Goal: Check status: Check status

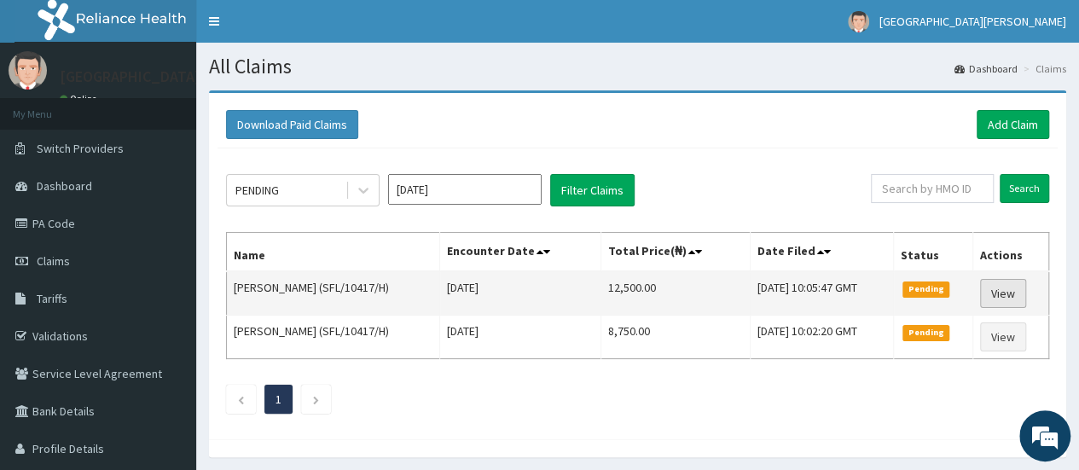
click at [1006, 294] on link "View" at bounding box center [1003, 293] width 46 height 29
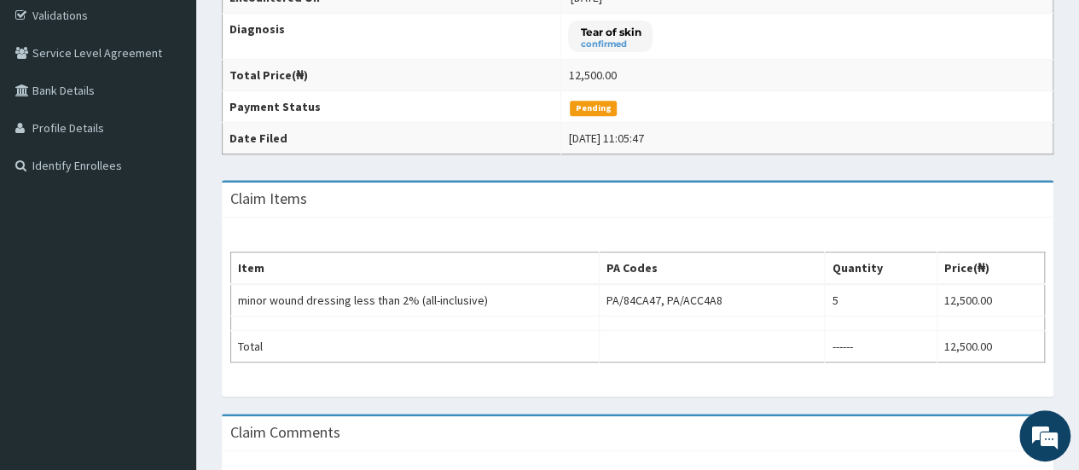
scroll to position [341, 0]
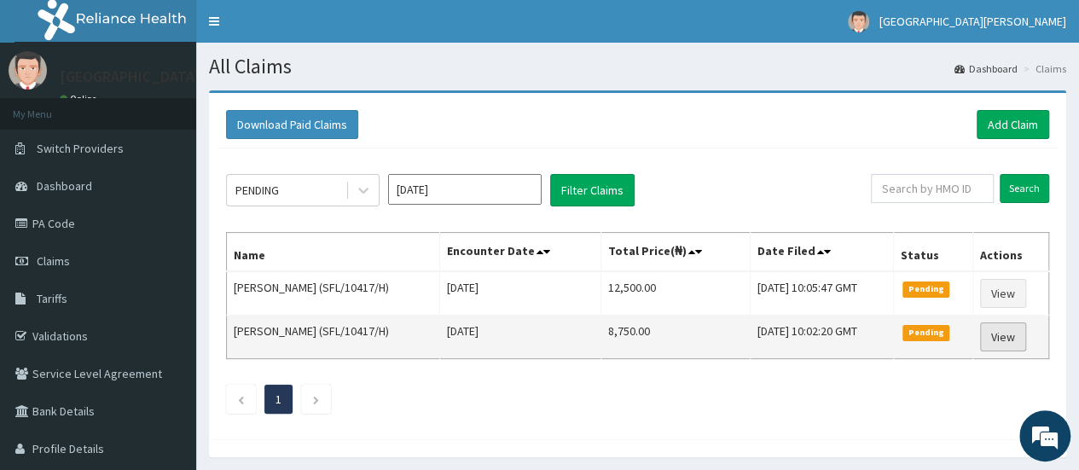
click at [998, 333] on link "View" at bounding box center [1003, 336] width 46 height 29
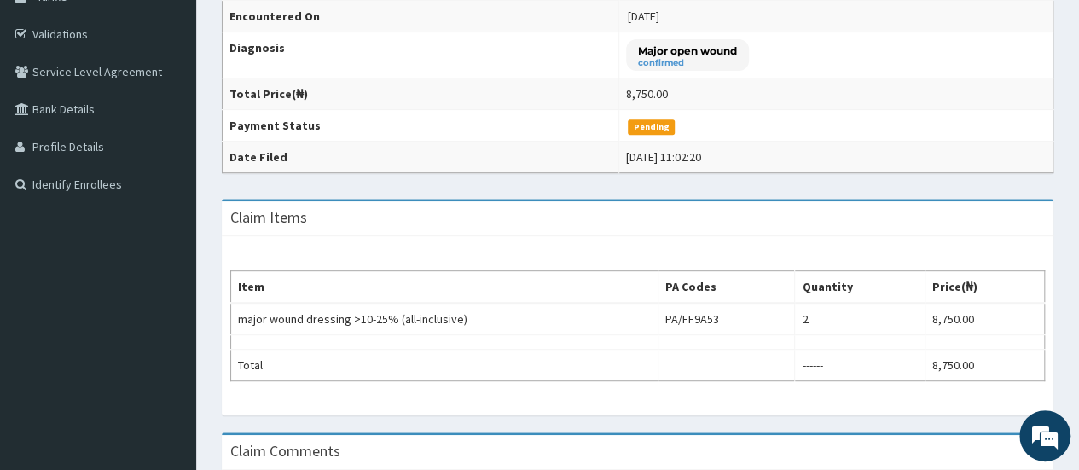
scroll to position [341, 0]
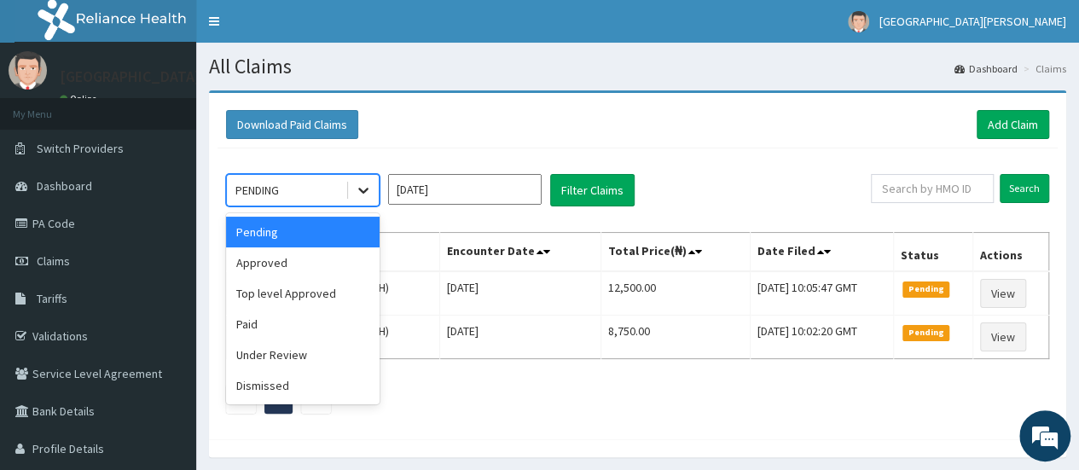
click at [365, 182] on icon at bounding box center [363, 190] width 17 height 17
click at [289, 258] on div "Approved" at bounding box center [303, 262] width 154 height 31
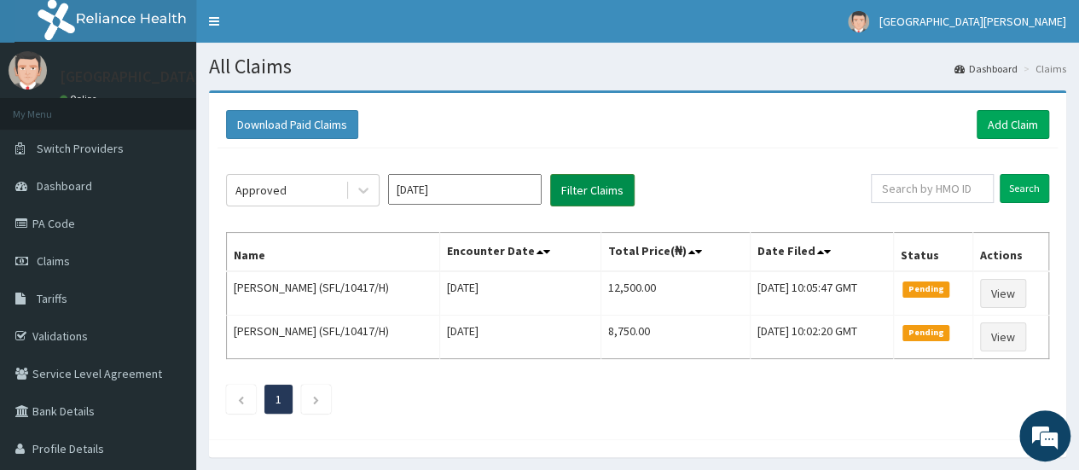
click at [577, 177] on button "Filter Claims" at bounding box center [592, 190] width 84 height 32
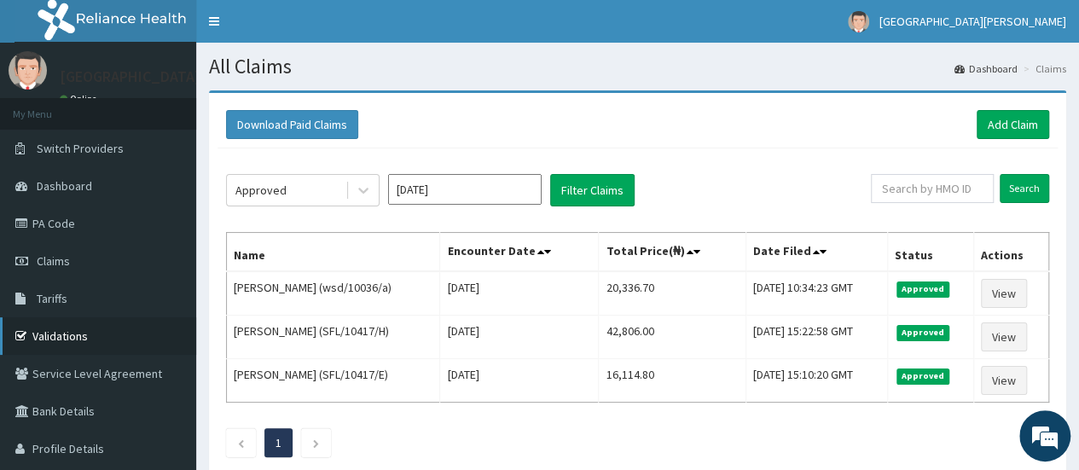
click at [111, 333] on link "Validations" at bounding box center [98, 336] width 196 height 38
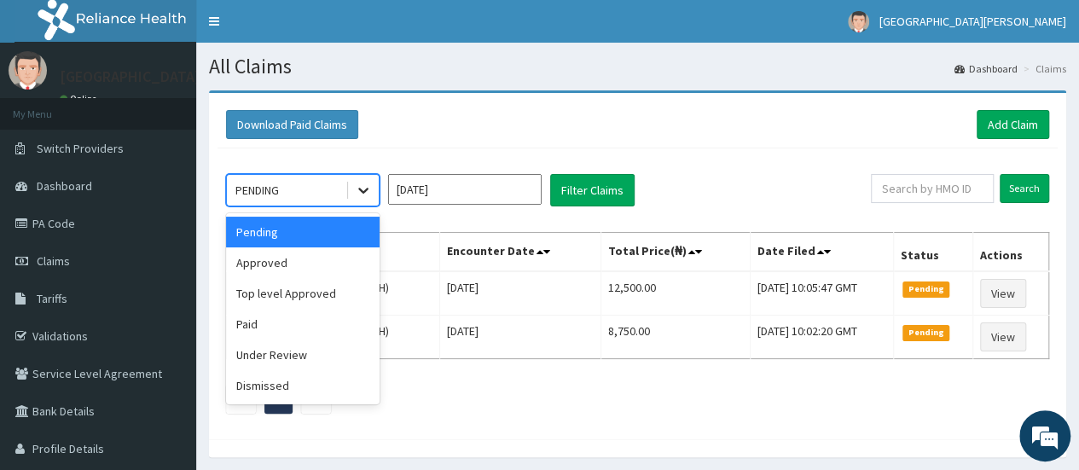
click at [362, 190] on icon at bounding box center [363, 191] width 10 height 6
click at [310, 262] on div "Approved" at bounding box center [303, 262] width 154 height 31
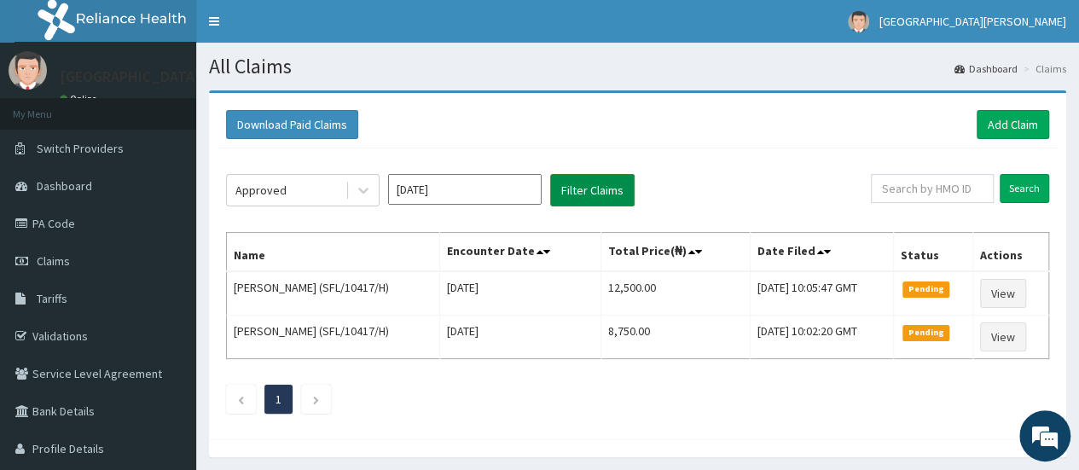
click at [583, 185] on button "Filter Claims" at bounding box center [592, 190] width 84 height 32
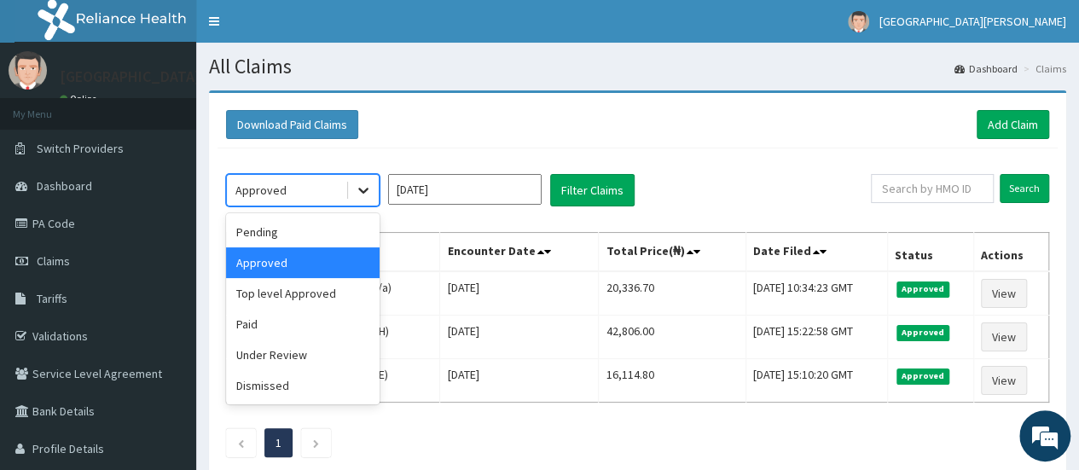
click at [362, 199] on div at bounding box center [363, 190] width 31 height 31
click at [308, 354] on div "Under Review" at bounding box center [303, 354] width 154 height 31
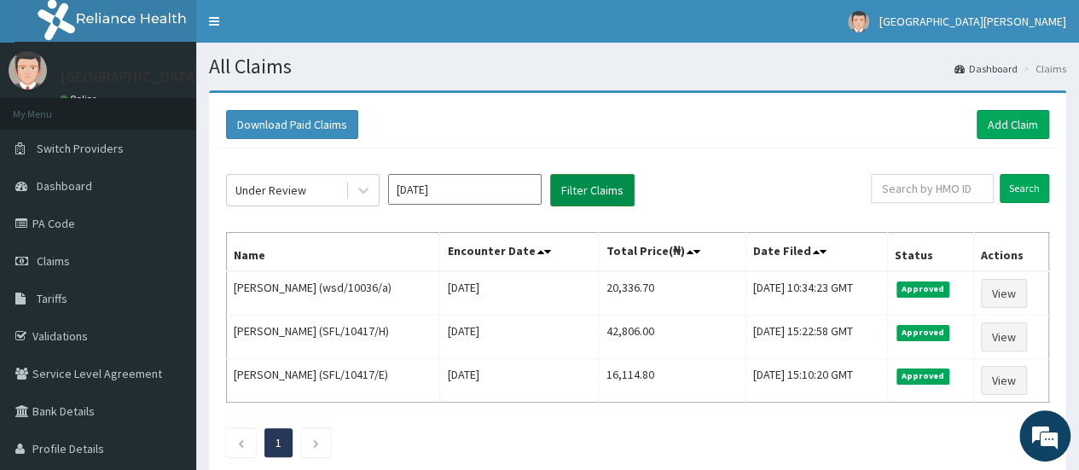
click at [572, 190] on button "Filter Claims" at bounding box center [592, 190] width 84 height 32
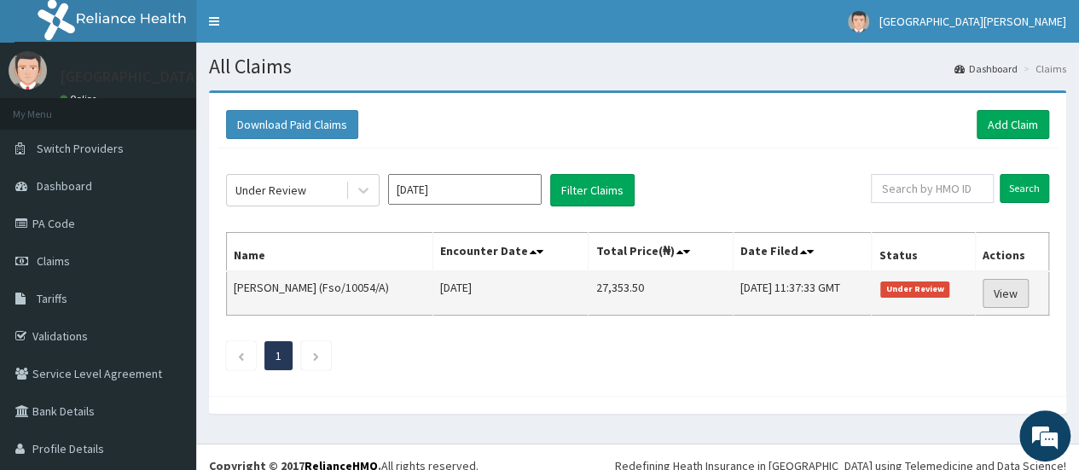
click at [994, 297] on link "View" at bounding box center [1005, 293] width 46 height 29
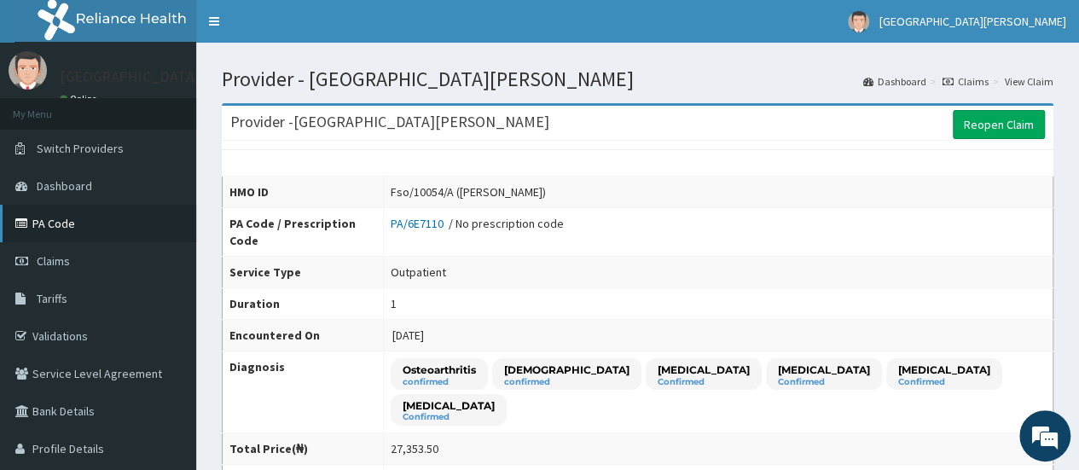
click at [43, 228] on link "PA Code" at bounding box center [98, 224] width 196 height 38
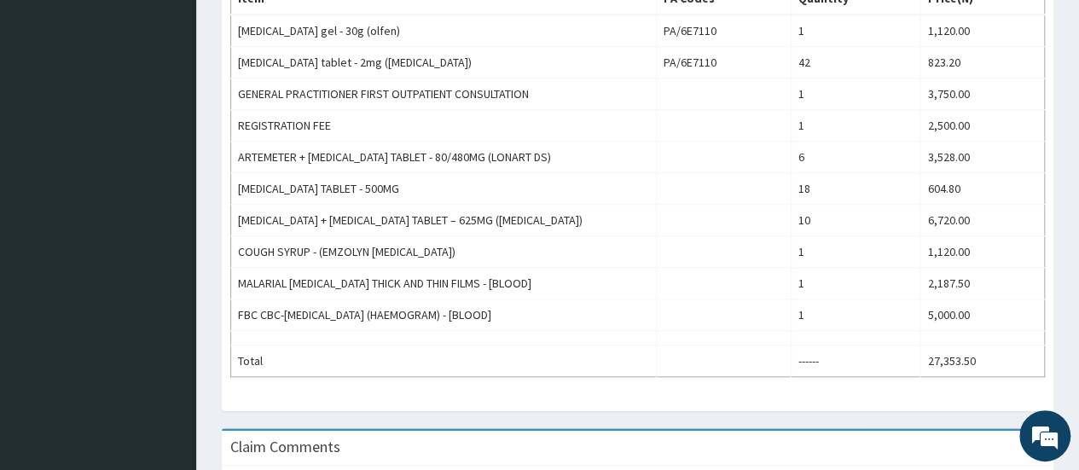
scroll to position [646, 0]
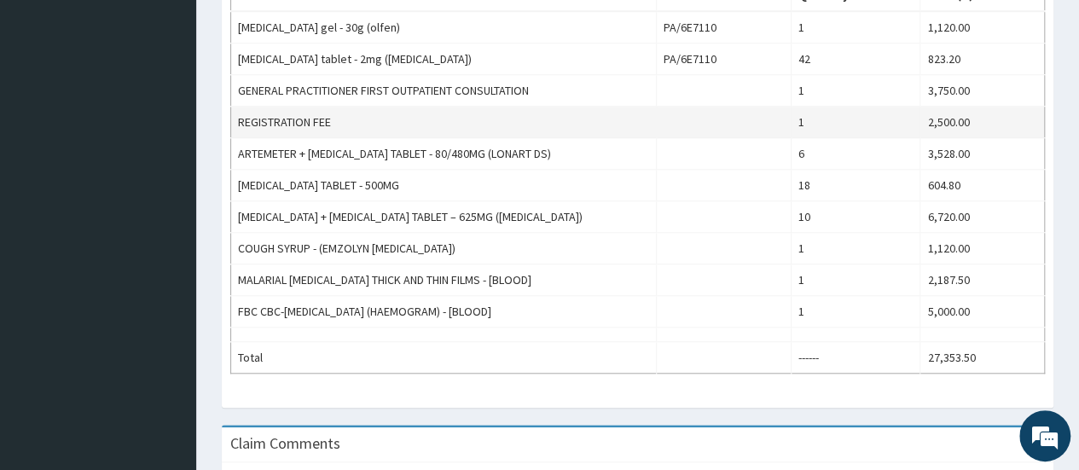
click at [649, 107] on td "REGISTRATION FEE" at bounding box center [444, 123] width 426 height 32
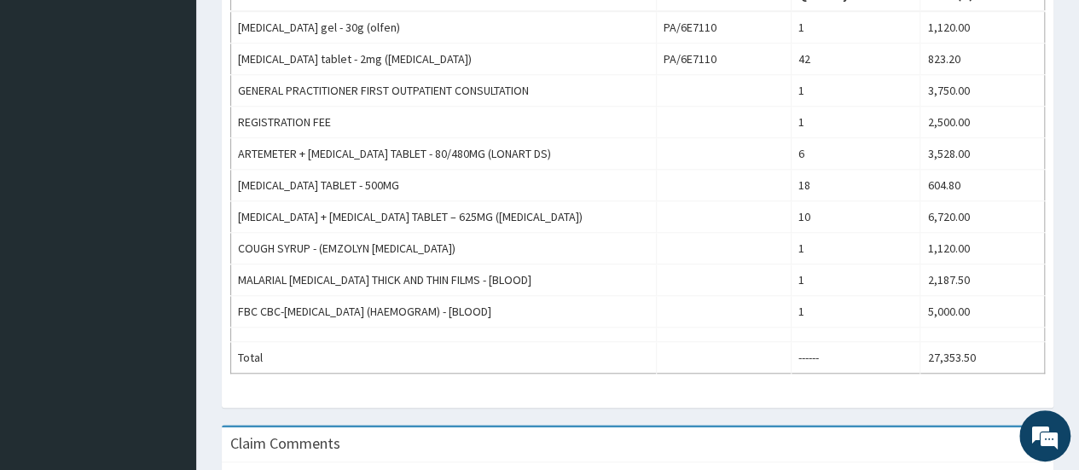
scroll to position [235, 0]
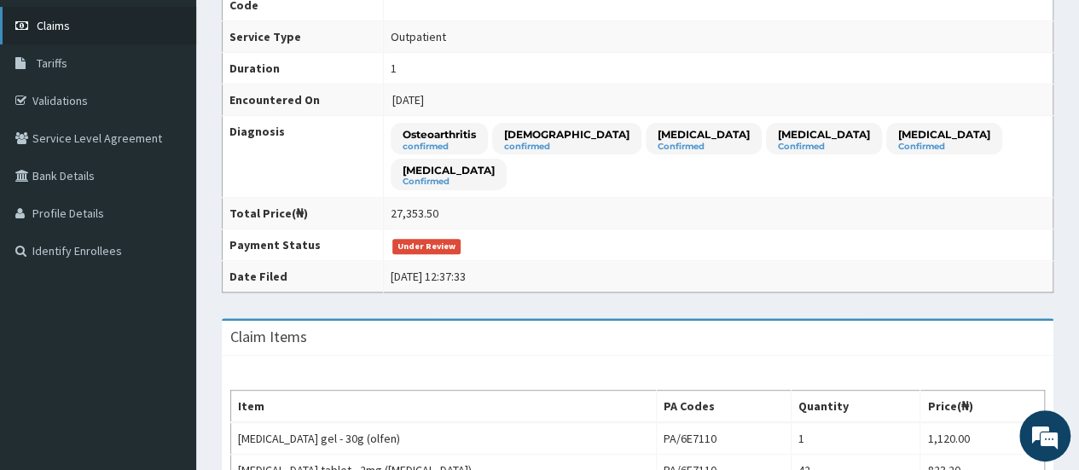
click at [71, 32] on link "Claims" at bounding box center [98, 26] width 196 height 38
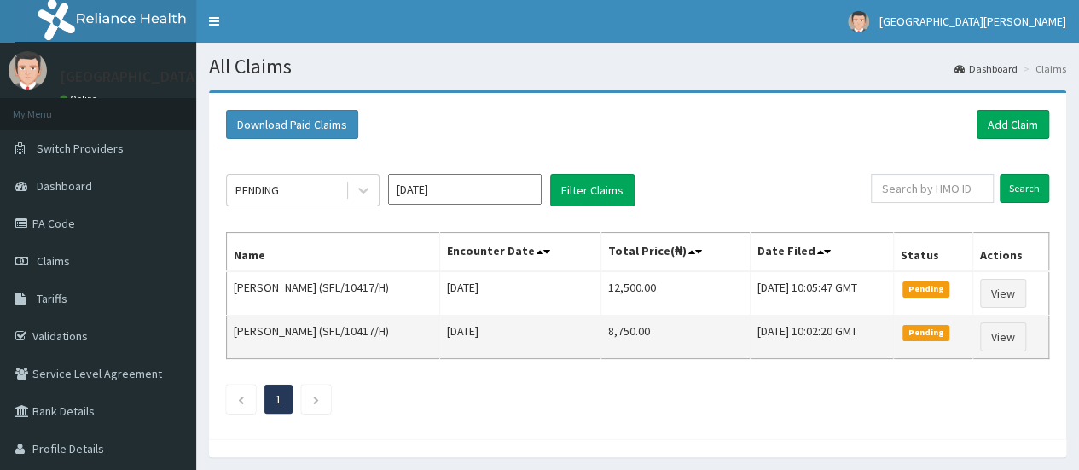
click at [480, 347] on td "[DATE]" at bounding box center [520, 337] width 161 height 43
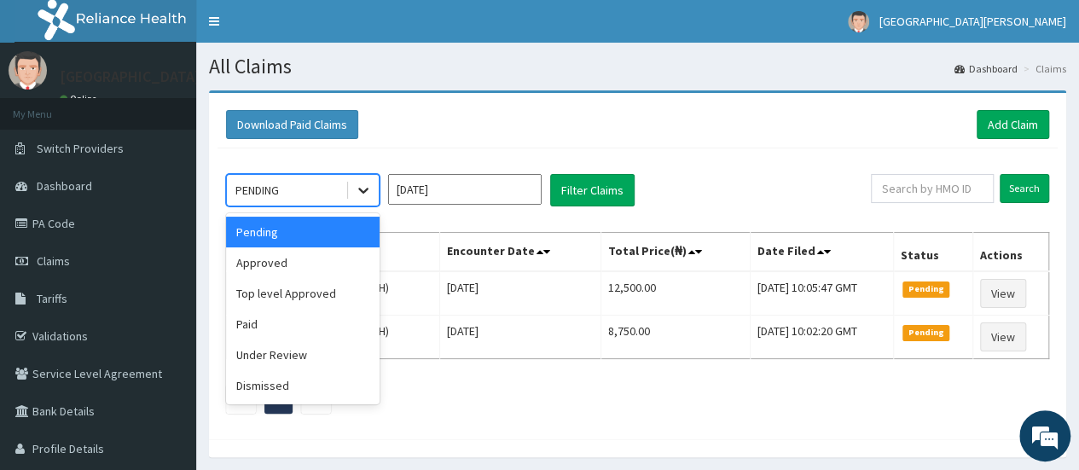
click at [366, 195] on icon at bounding box center [363, 190] width 17 height 17
click at [281, 272] on div "Approved" at bounding box center [303, 262] width 154 height 31
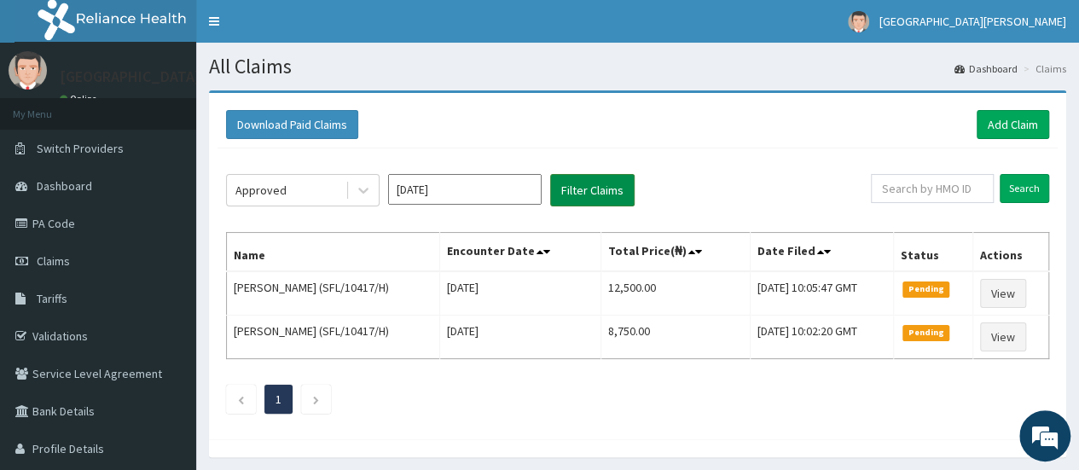
click at [592, 202] on button "Filter Claims" at bounding box center [592, 190] width 84 height 32
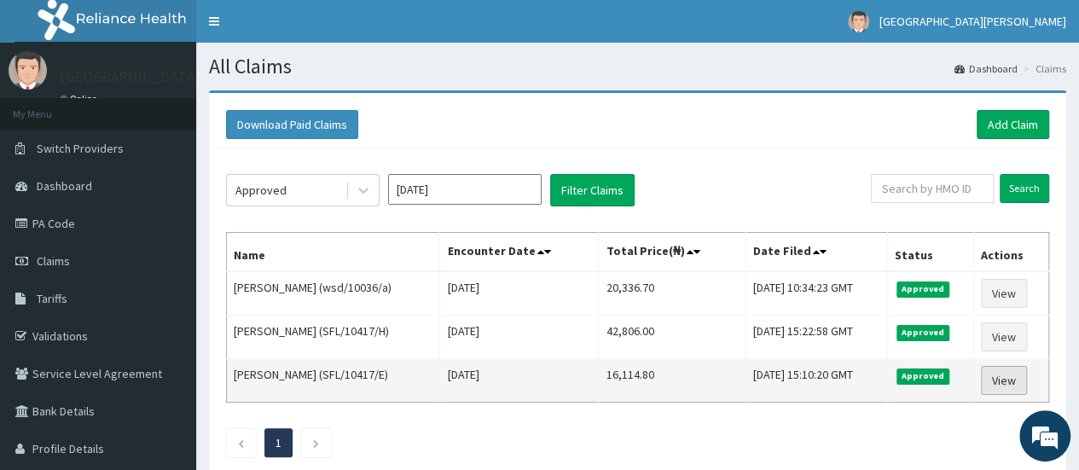
click at [1016, 387] on link "View" at bounding box center [1004, 380] width 46 height 29
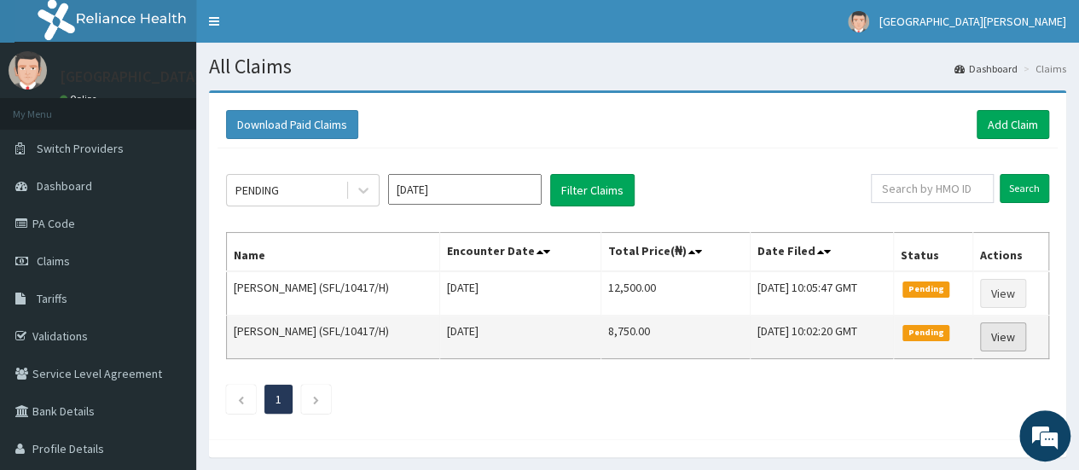
click at [996, 339] on link "View" at bounding box center [1003, 336] width 46 height 29
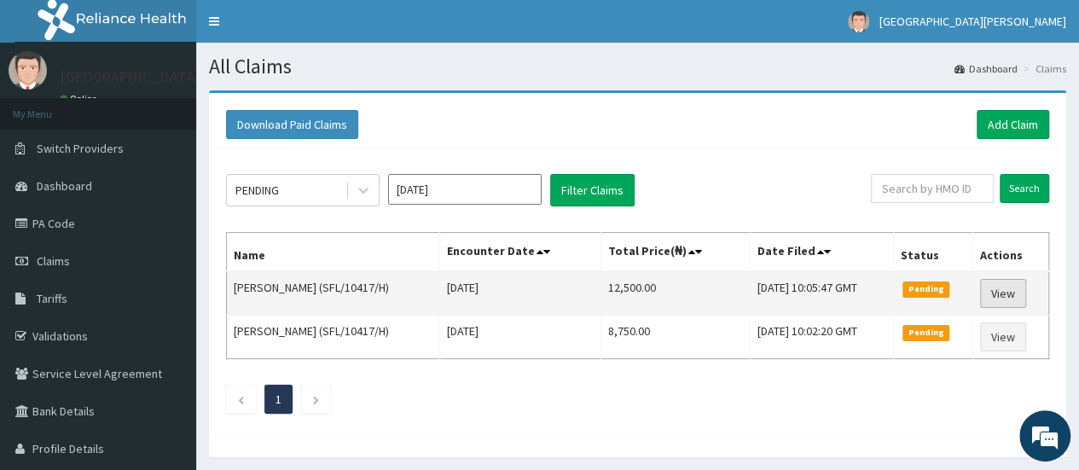
click at [1003, 295] on link "View" at bounding box center [1003, 293] width 46 height 29
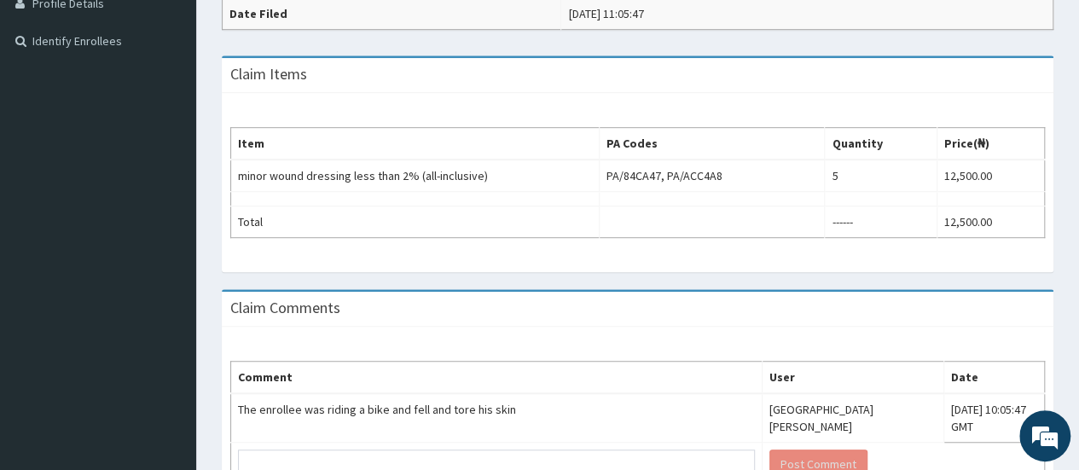
scroll to position [34, 0]
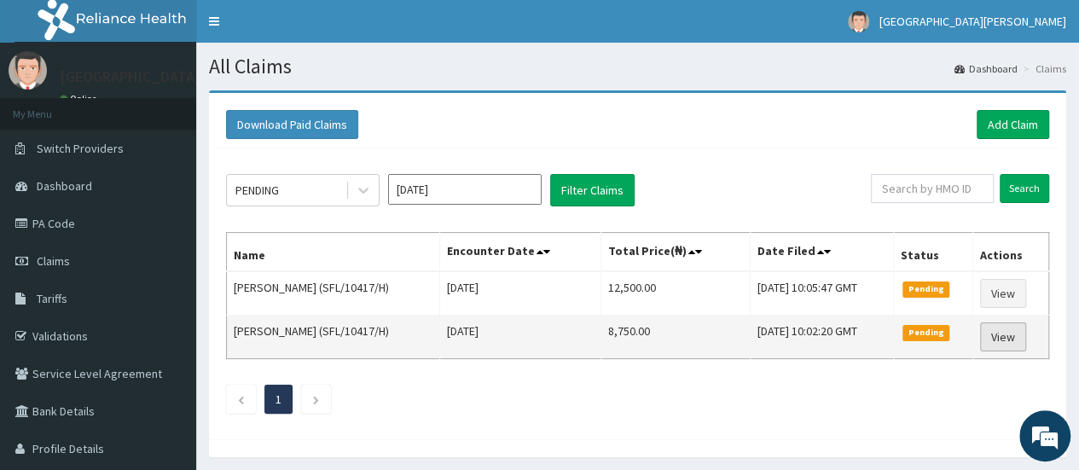
click at [1006, 342] on link "View" at bounding box center [1003, 336] width 46 height 29
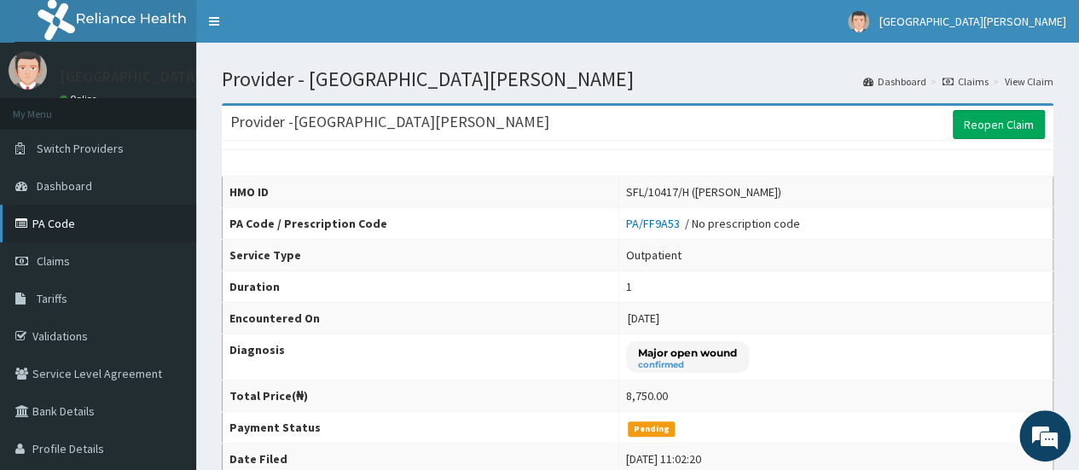
click at [111, 232] on link "PA Code" at bounding box center [98, 224] width 196 height 38
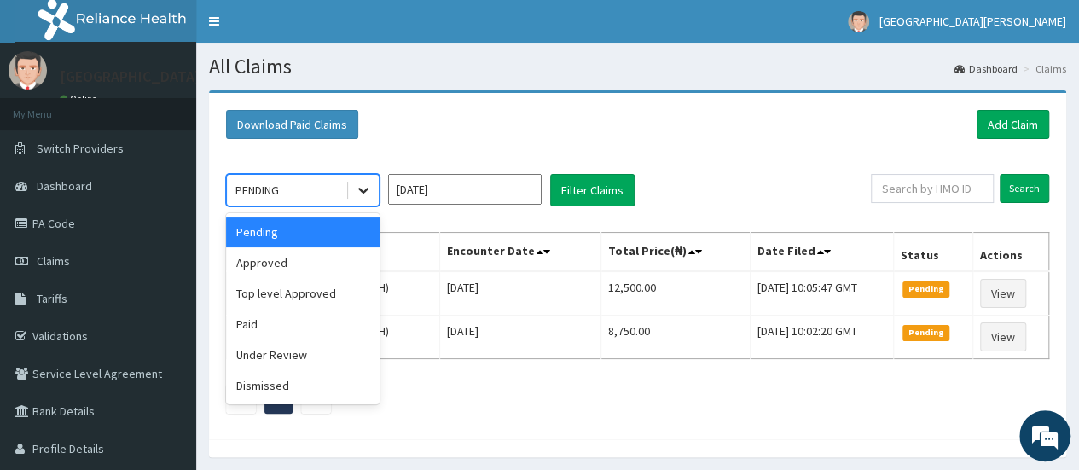
click at [362, 189] on icon at bounding box center [363, 191] width 10 height 6
click at [315, 267] on div "Approved" at bounding box center [303, 262] width 154 height 31
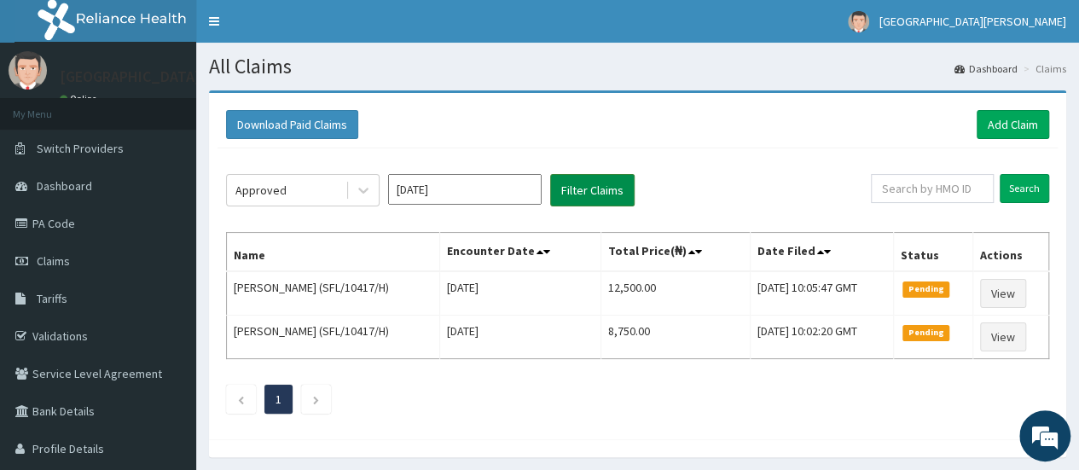
click at [595, 197] on button "Filter Claims" at bounding box center [592, 190] width 84 height 32
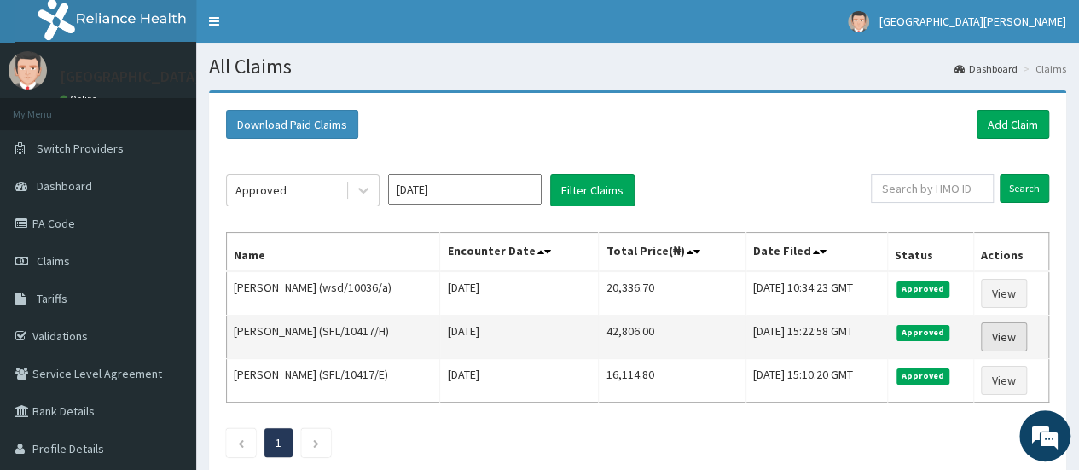
click at [1010, 335] on link "View" at bounding box center [1004, 336] width 46 height 29
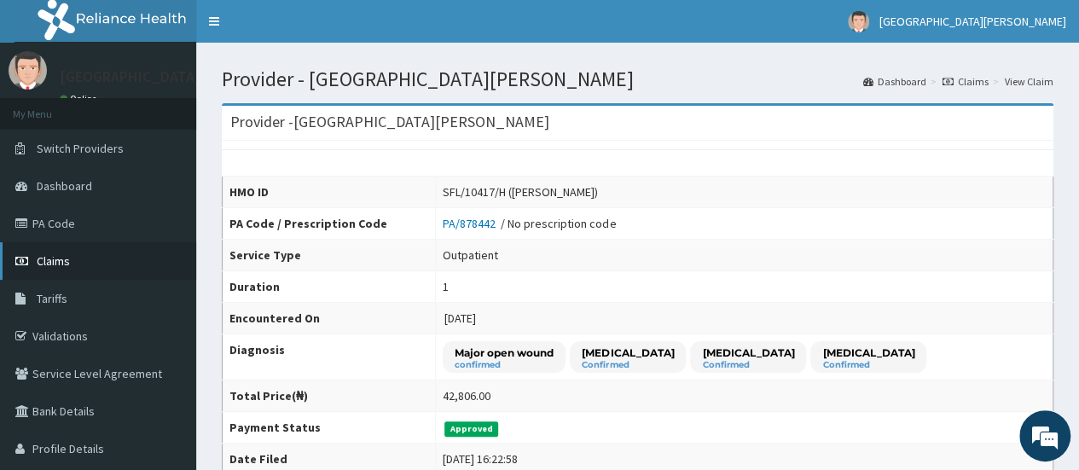
click at [70, 260] on link "Claims" at bounding box center [98, 261] width 196 height 38
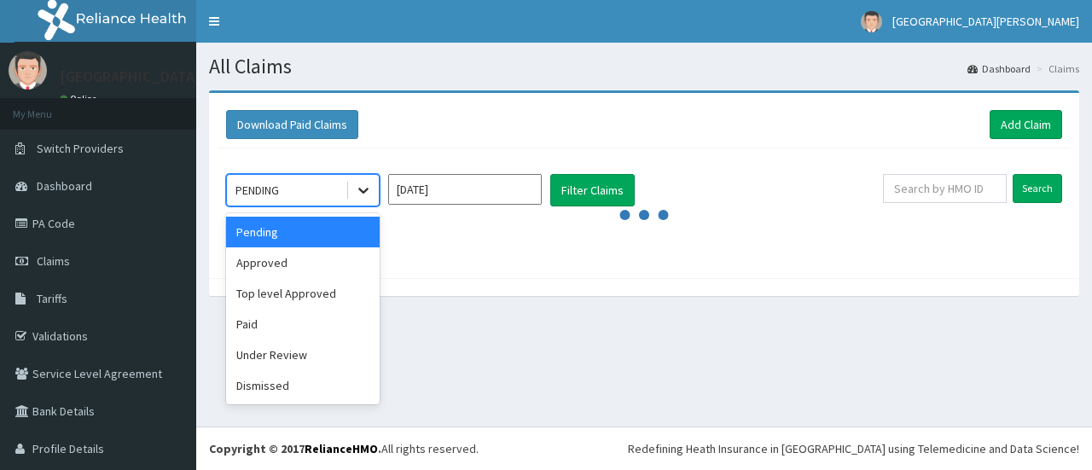
click at [367, 195] on icon at bounding box center [363, 190] width 17 height 17
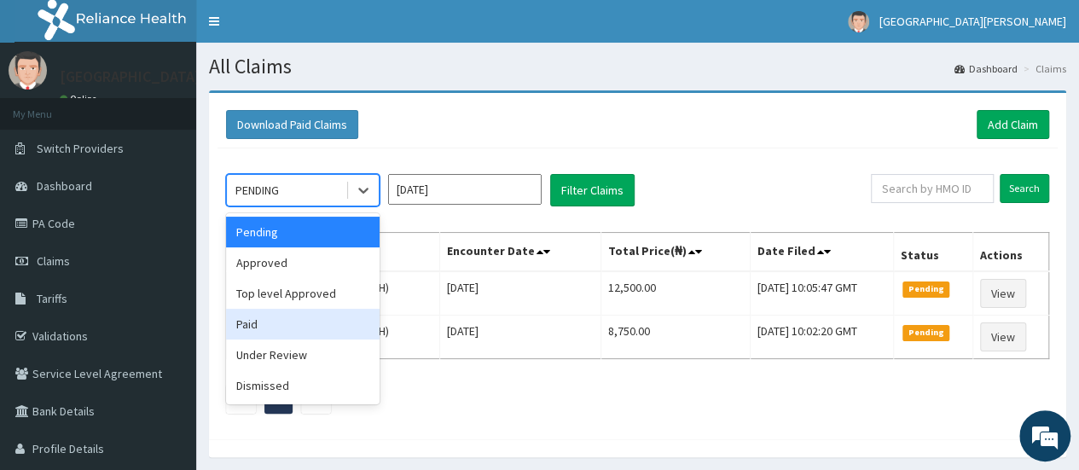
click at [288, 320] on div "Paid" at bounding box center [303, 324] width 154 height 31
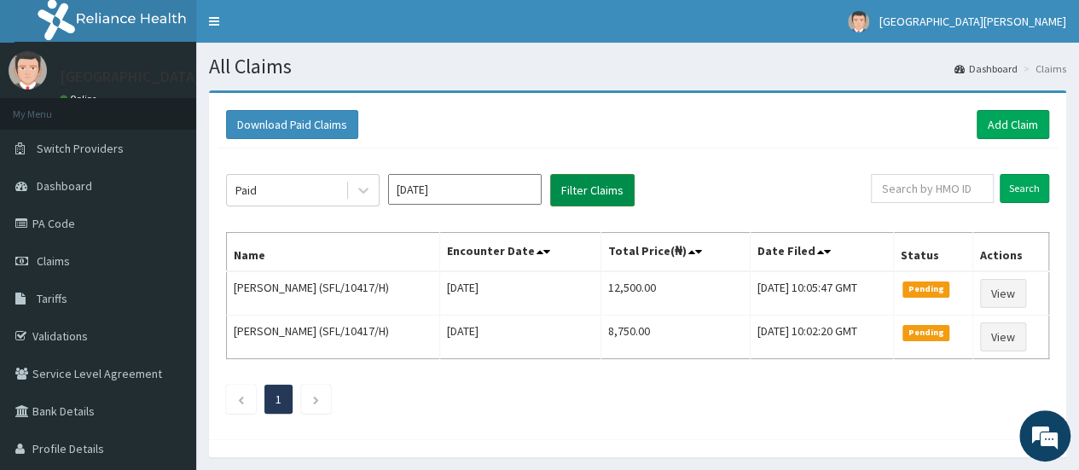
click at [594, 188] on button "Filter Claims" at bounding box center [592, 190] width 84 height 32
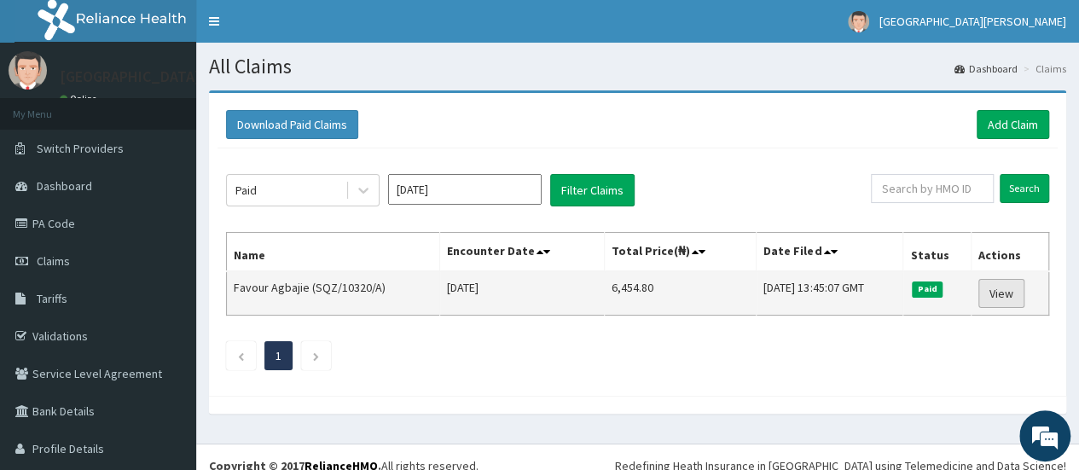
click at [983, 294] on link "View" at bounding box center [1001, 293] width 46 height 29
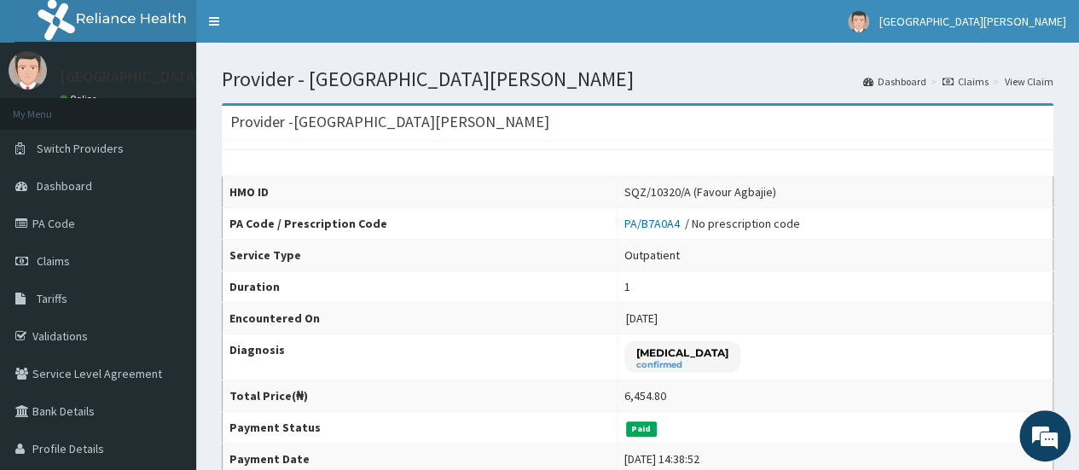
scroll to position [411, 0]
